Goal: Find specific page/section: Find specific page/section

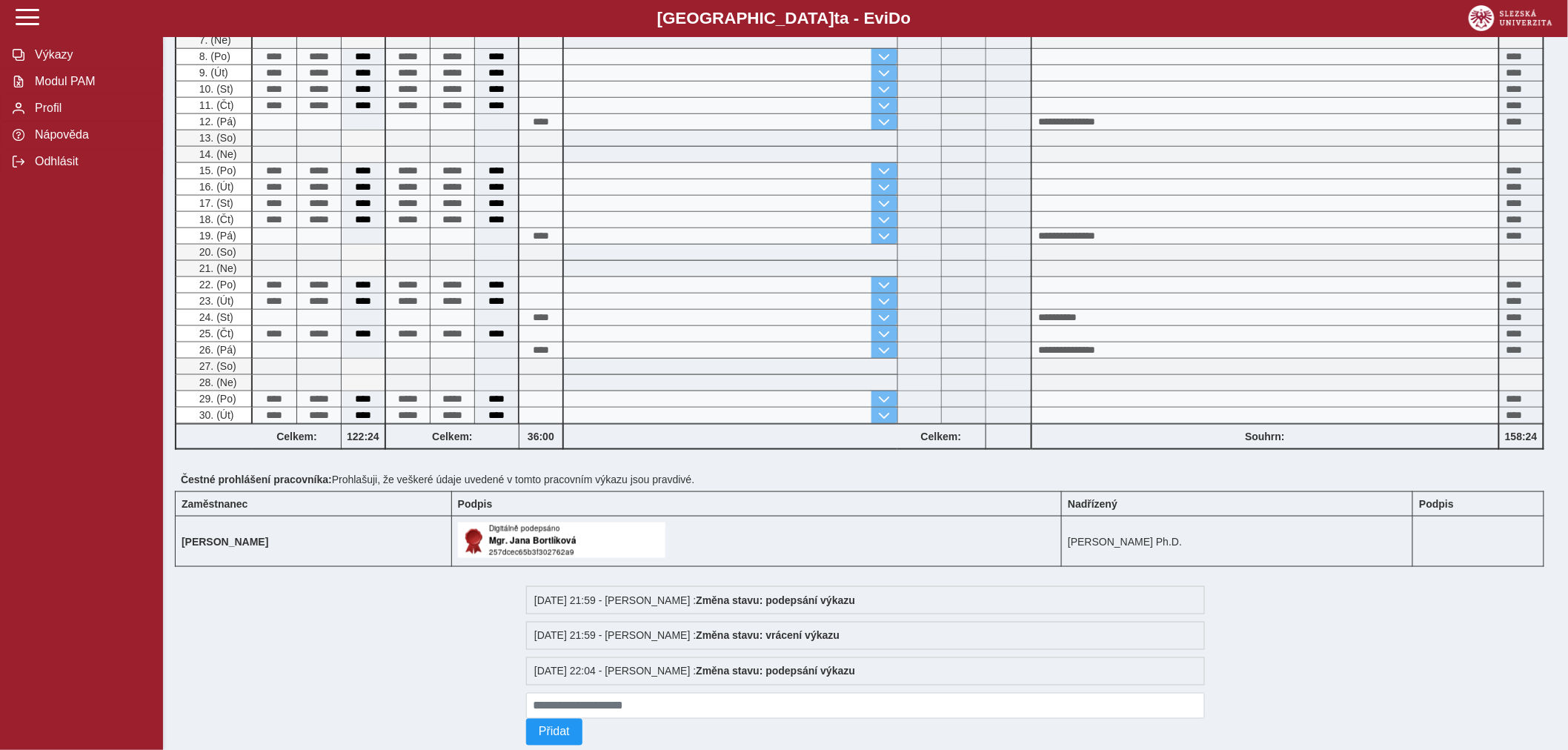
scroll to position [570, 0]
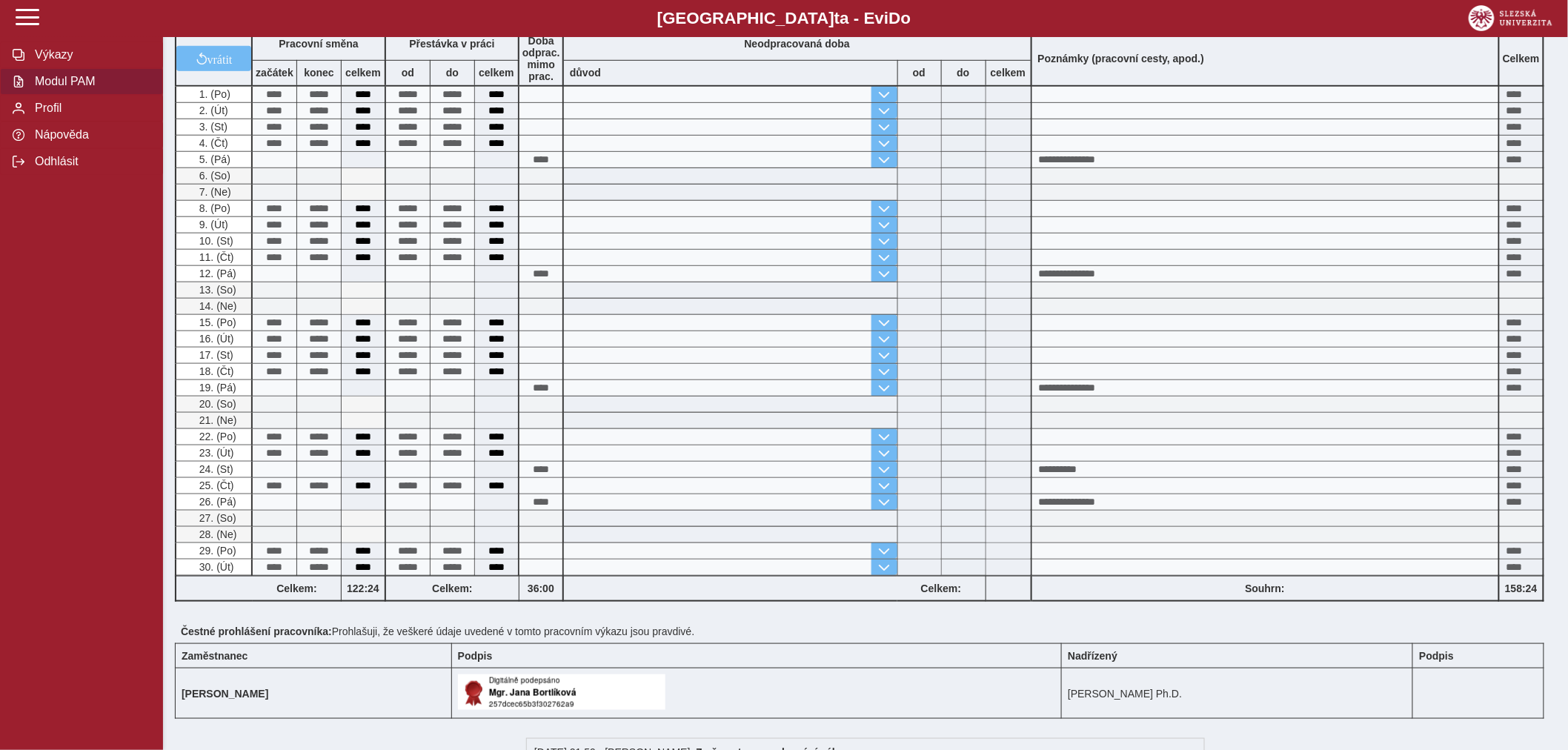
scroll to position [323, 0]
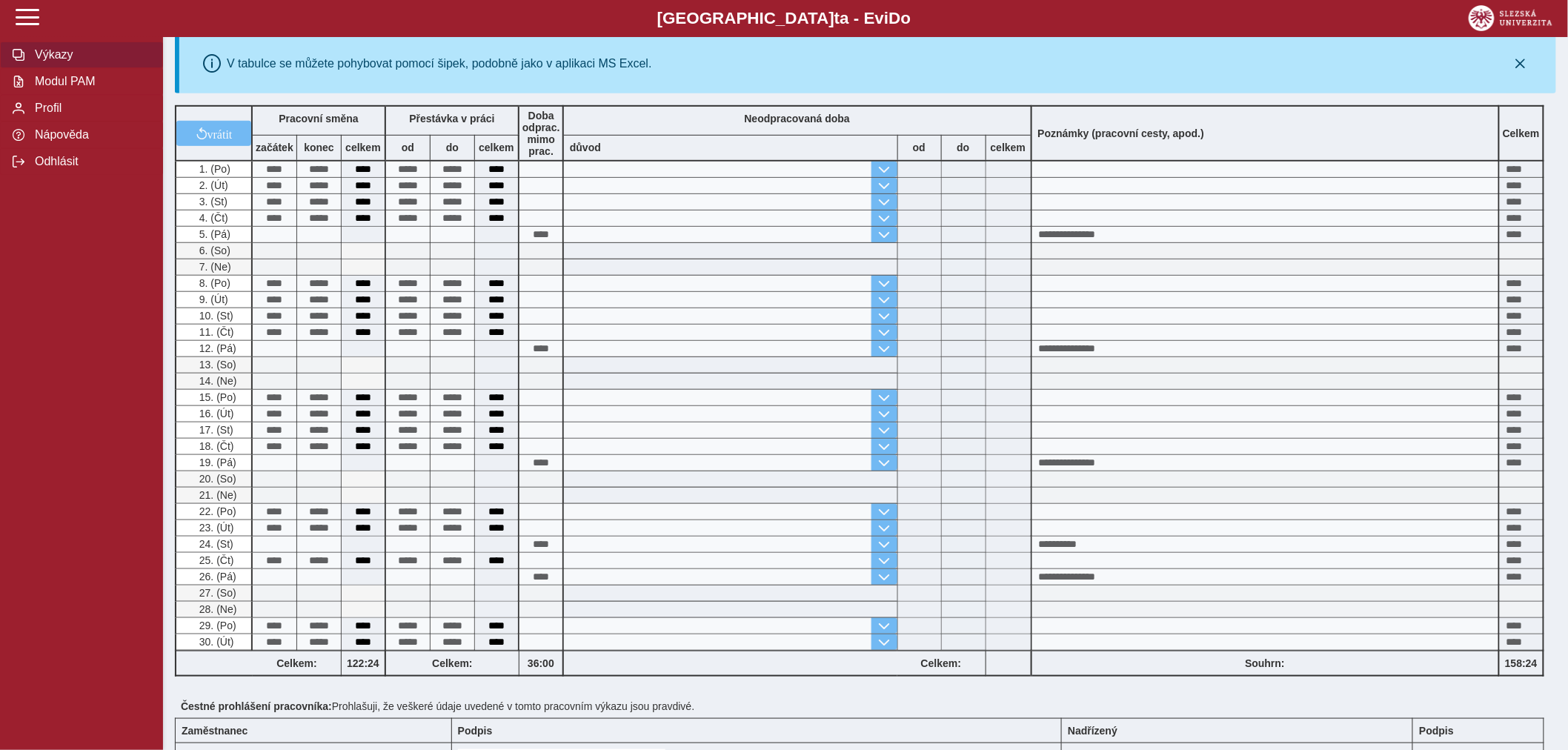
click at [63, 65] on button "Výkazy" at bounding box center [82, 54] width 163 height 26
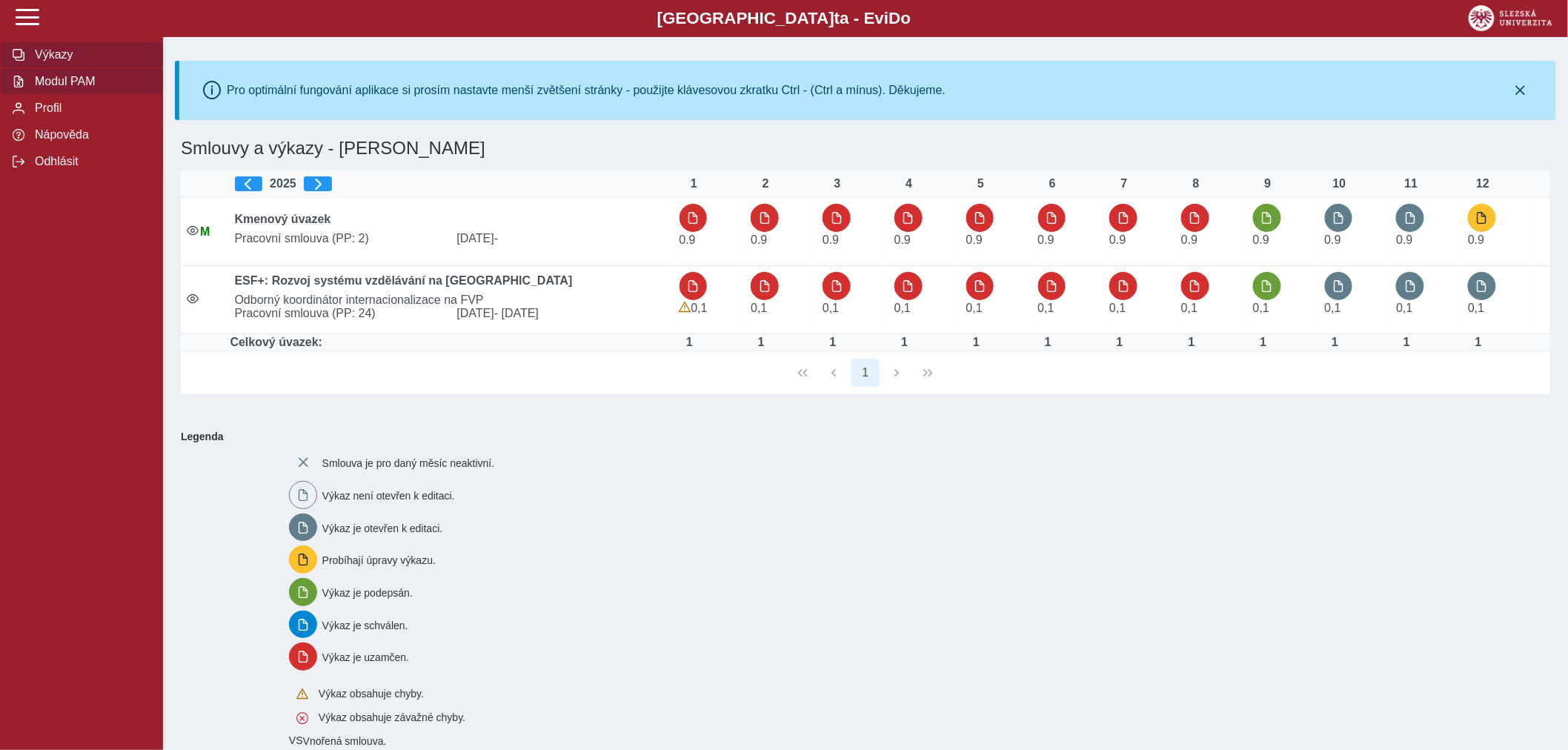
click at [72, 82] on span "Modul PAM" at bounding box center [90, 82] width 120 height 14
